Goal: Transaction & Acquisition: Purchase product/service

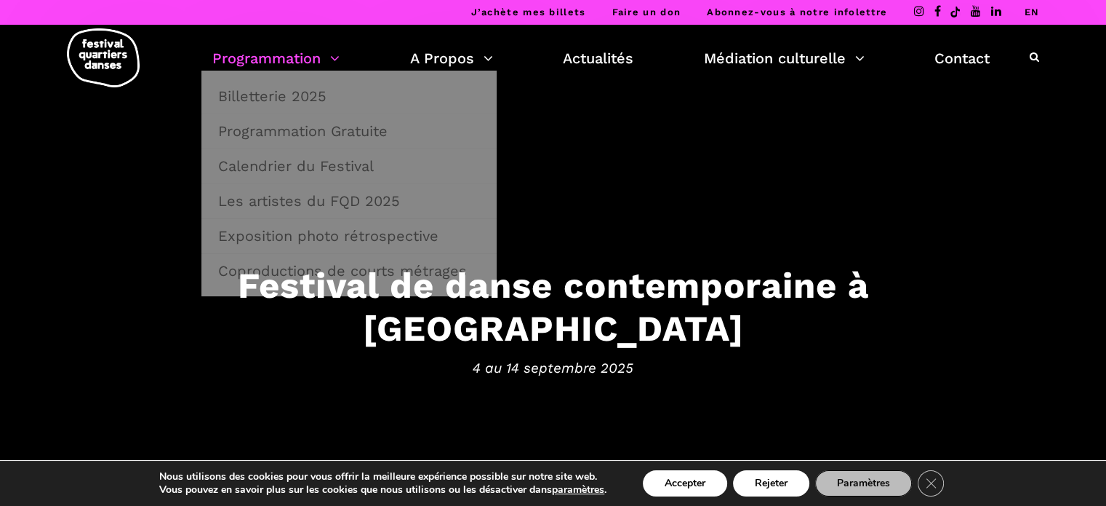
click at [314, 51] on link "Programmation" at bounding box center [275, 58] width 127 height 25
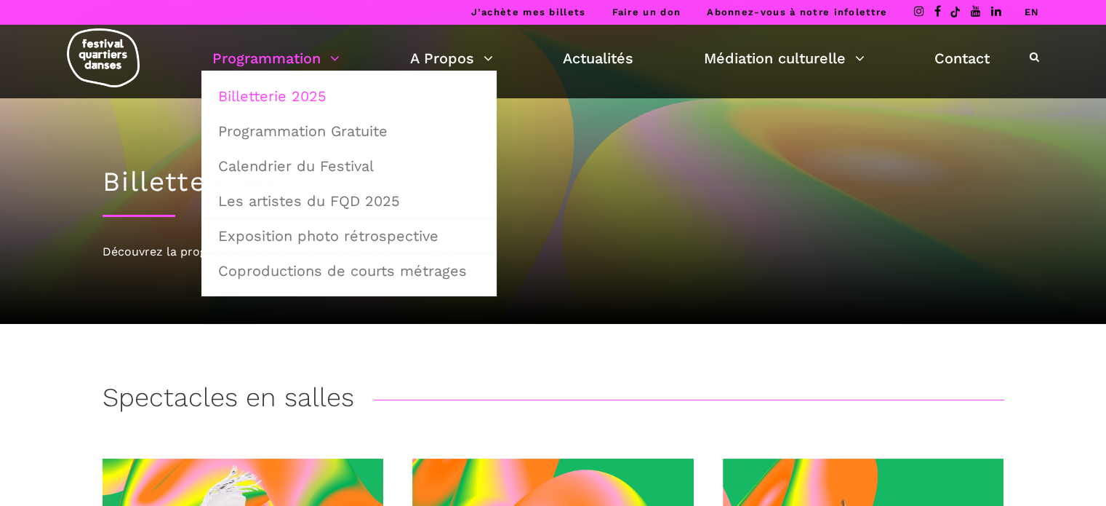
click at [291, 102] on link "Billetterie 2025" at bounding box center [348, 95] width 279 height 33
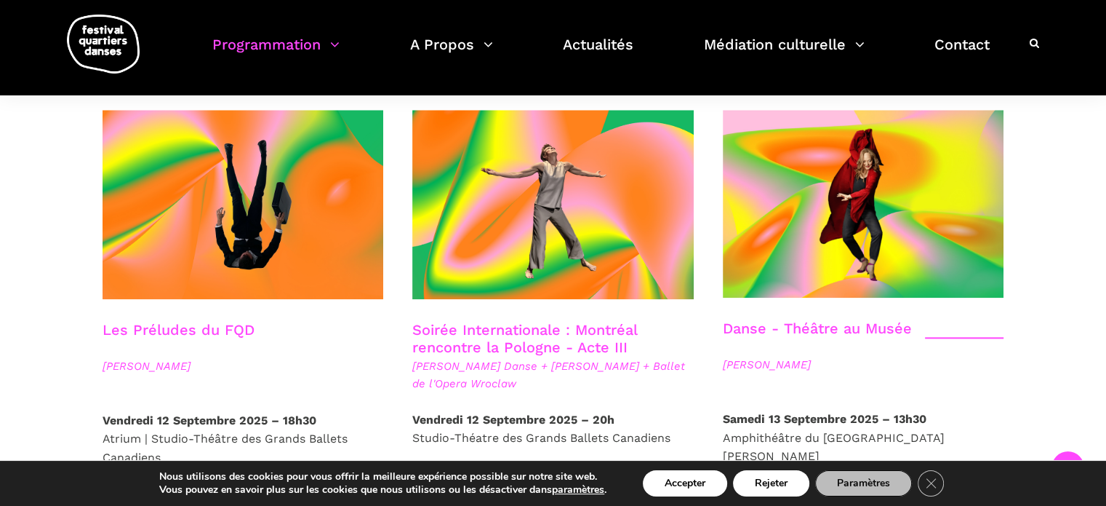
scroll to position [1673, 0]
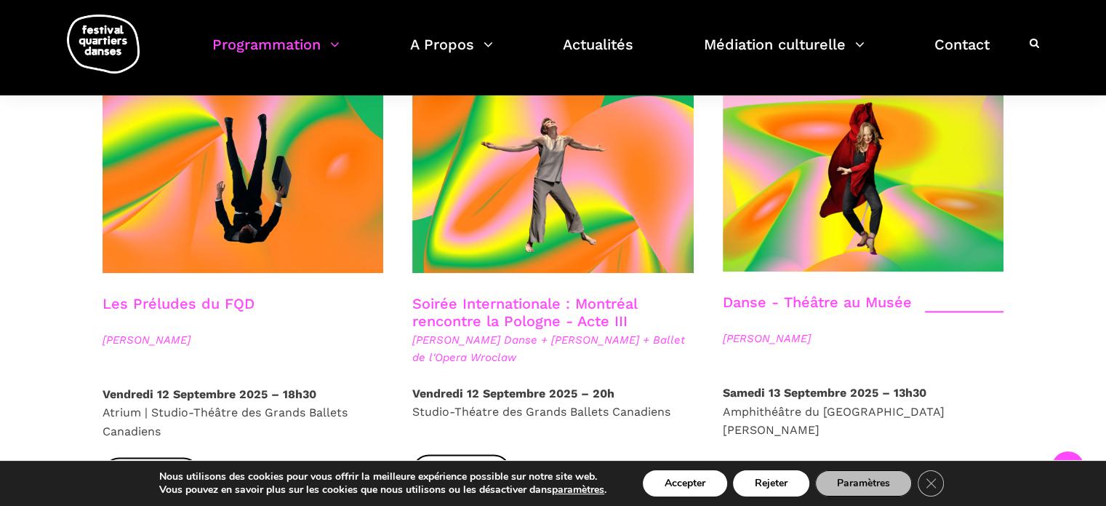
click at [489, 295] on link "Soirée Internationale : Montréal rencontre la Pologne - Acte III" at bounding box center [524, 312] width 225 height 35
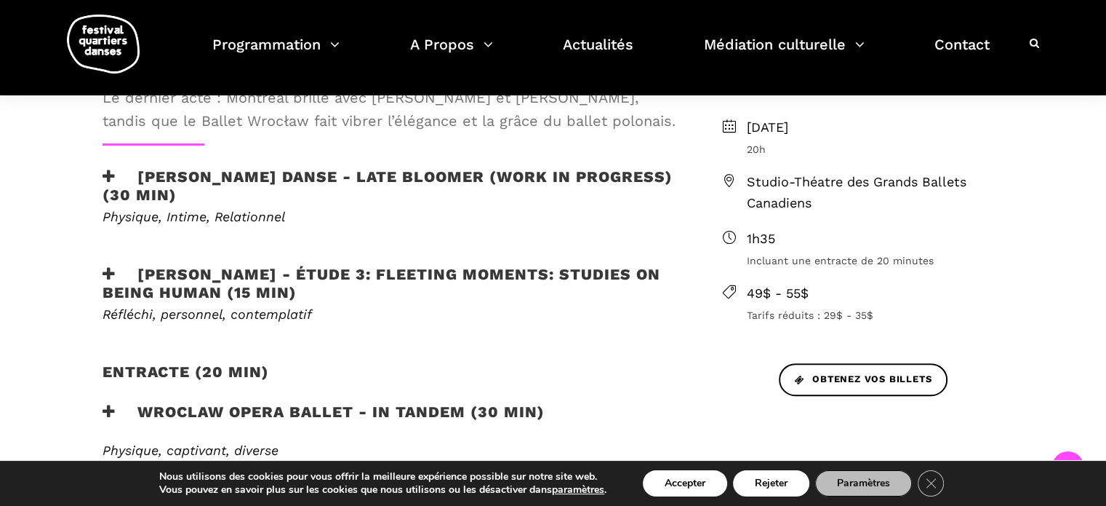
scroll to position [509, 0]
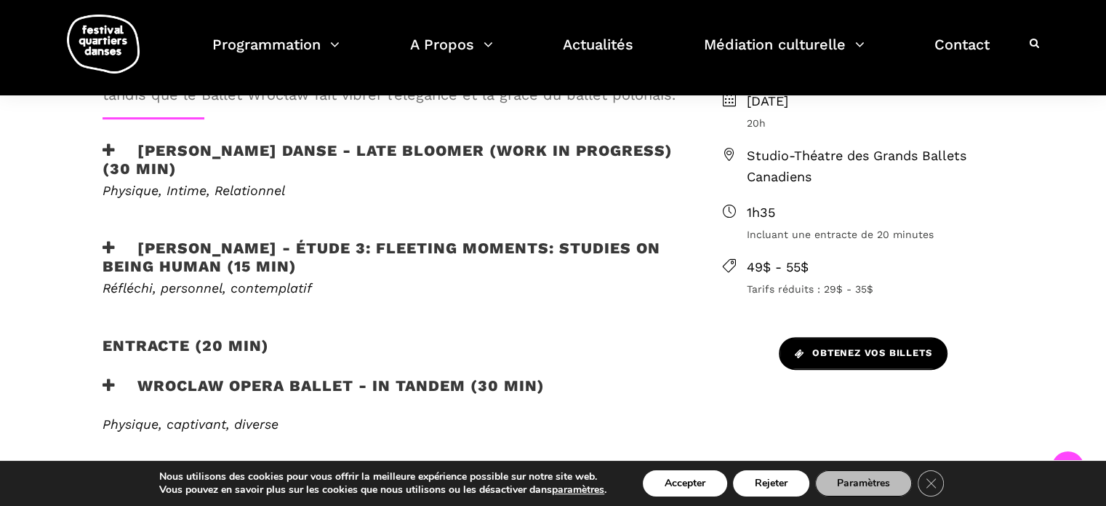
click at [832, 354] on span "Obtenez vos billets" at bounding box center [863, 353] width 137 height 15
